Goal: Task Accomplishment & Management: Use online tool/utility

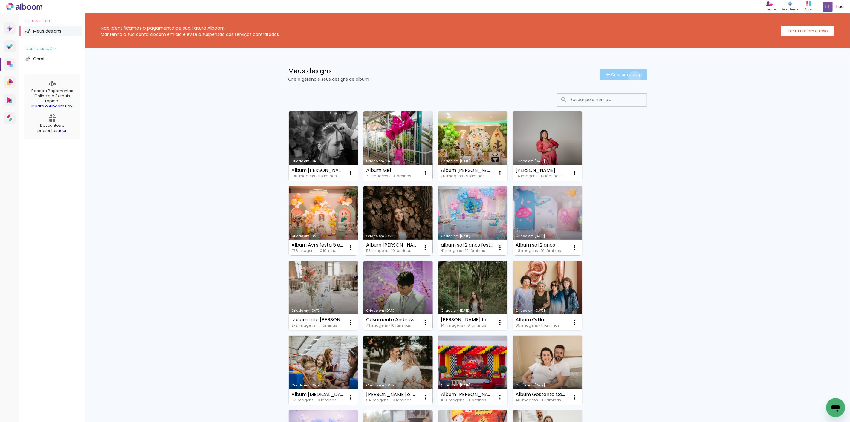
click at [631, 77] on paper-button "Criar um design" at bounding box center [623, 74] width 47 height 11
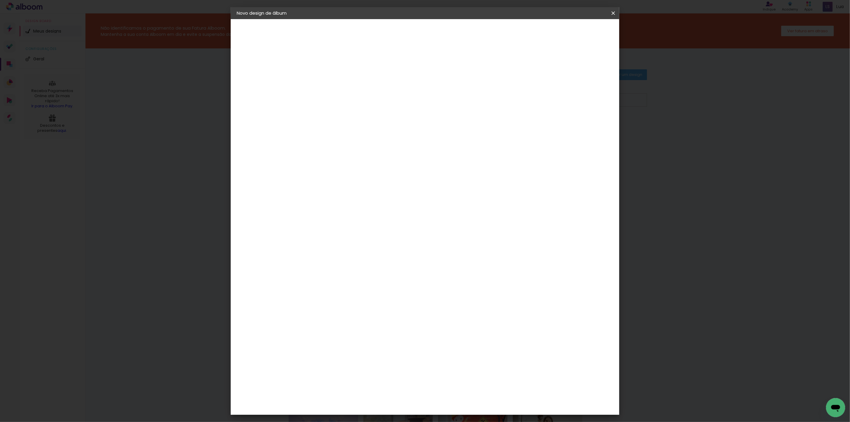
click at [334, 81] on input at bounding box center [334, 80] width 0 height 9
type input "Perseu 1 ano"
type paper-input "Perseu 1 ano"
click at [0, 0] on slot "Avançar" at bounding box center [0, 0] width 0 height 0
click at [0, 0] on slot "Tamanho Livre" at bounding box center [0, 0] width 0 height 0
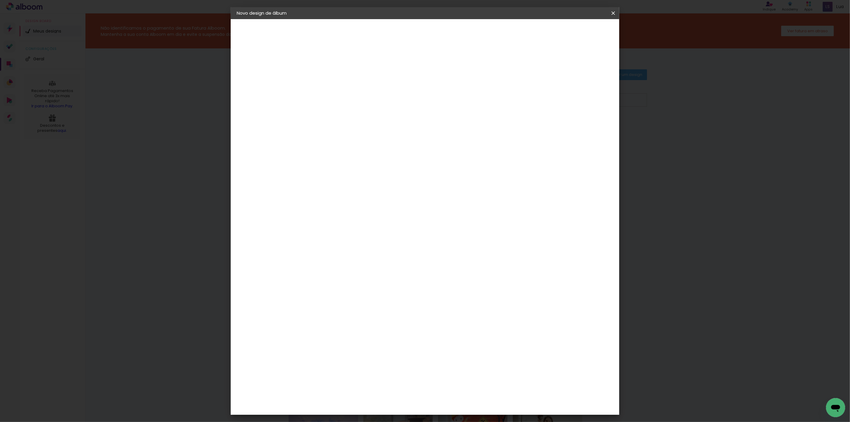
click at [0, 0] on slot "Avançar" at bounding box center [0, 0] width 0 height 0
click at [398, 93] on span "30" at bounding box center [399, 93] width 10 height 9
click at [398, 92] on span "30" at bounding box center [399, 93] width 10 height 9
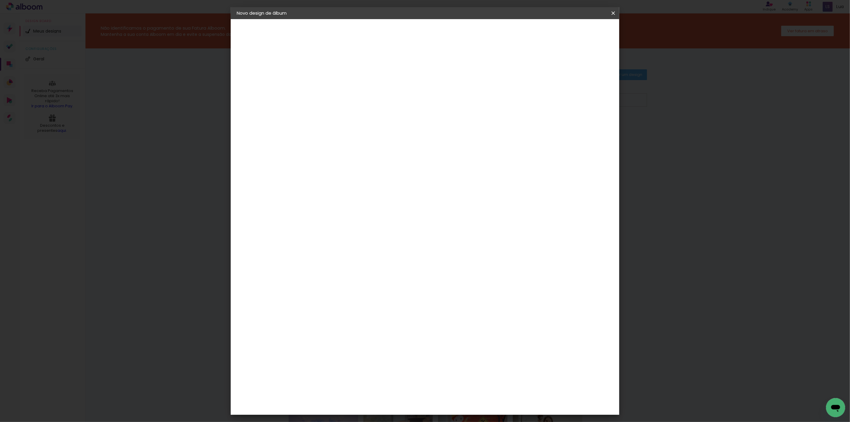
click at [461, 247] on input "60" at bounding box center [458, 248] width 16 height 9
click at [322, 169] on input "30" at bounding box center [316, 169] width 16 height 9
type input "20"
type paper-input "20"
click at [581, 28] on paper-button "Iniciar design" at bounding box center [561, 32] width 39 height 10
